Goal: Find specific page/section: Find specific page/section

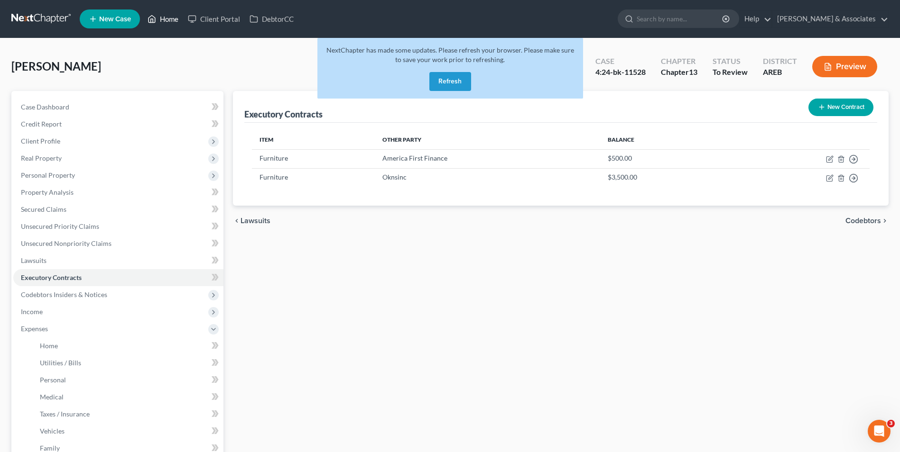
click at [168, 23] on link "Home" at bounding box center [163, 18] width 40 height 17
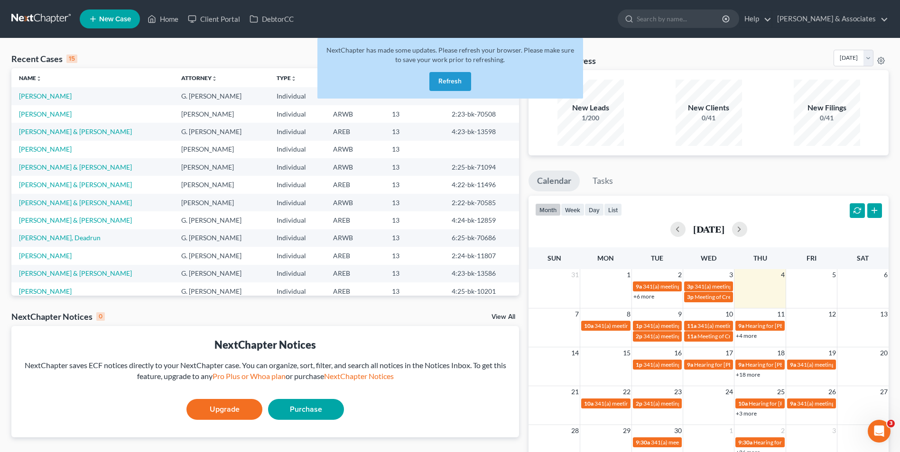
click at [452, 77] on button "Refresh" at bounding box center [450, 81] width 42 height 19
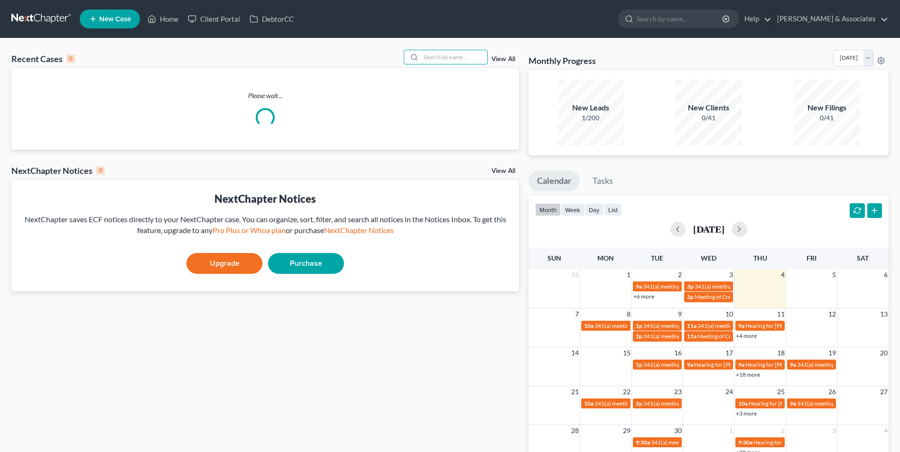
click at [429, 57] on input "search" at bounding box center [454, 57] width 66 height 14
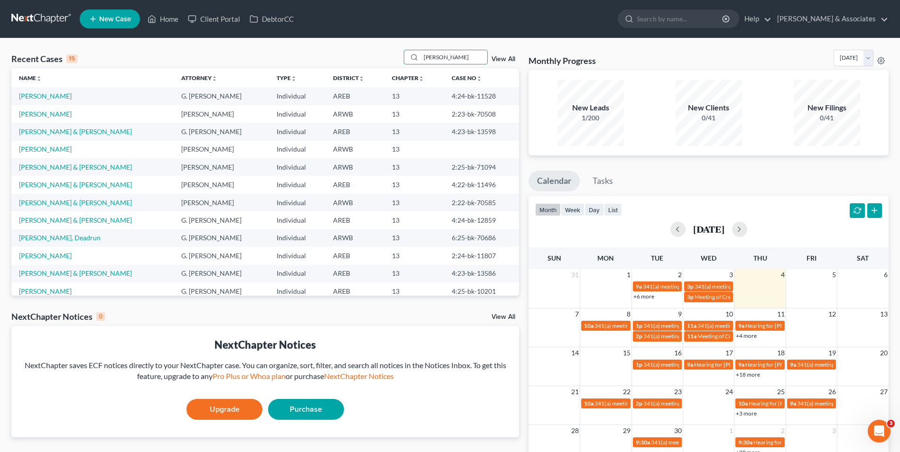
type input "[PERSON_NAME]"
